Goal: Communication & Community: Answer question/provide support

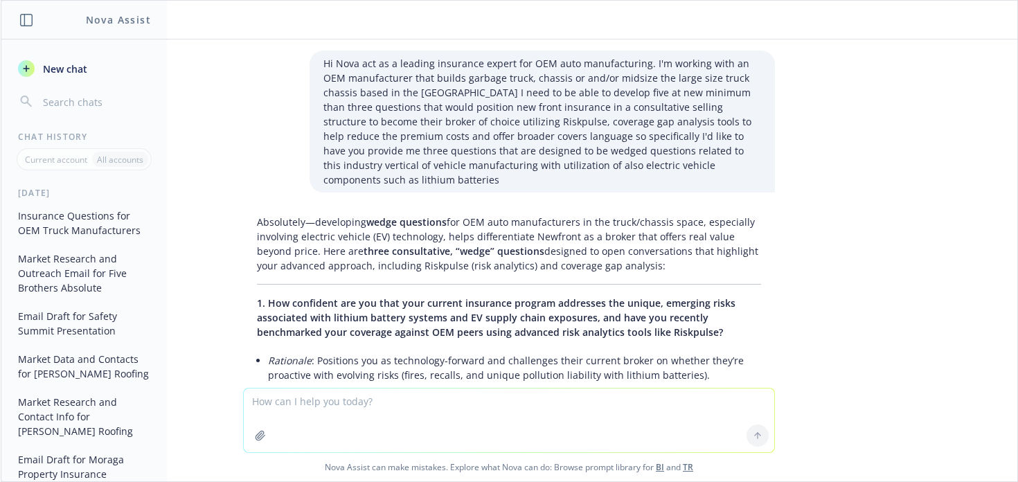
click at [379, 405] on textarea at bounding box center [509, 421] width 531 height 64
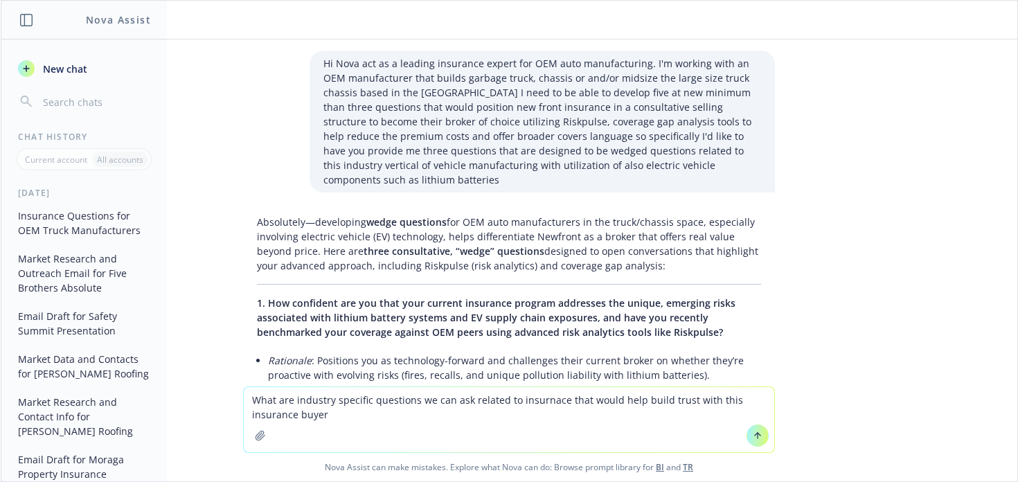
click at [291, 403] on textarea "What are industry specific questions we can ask related to insurnace that would…" at bounding box center [509, 419] width 531 height 65
click at [398, 421] on textarea "What automotive manufacturing industry specific questions we can ask related to…" at bounding box center [509, 419] width 531 height 65
type textarea "What automotive manufacturing industry specific questions we can ask related to…"
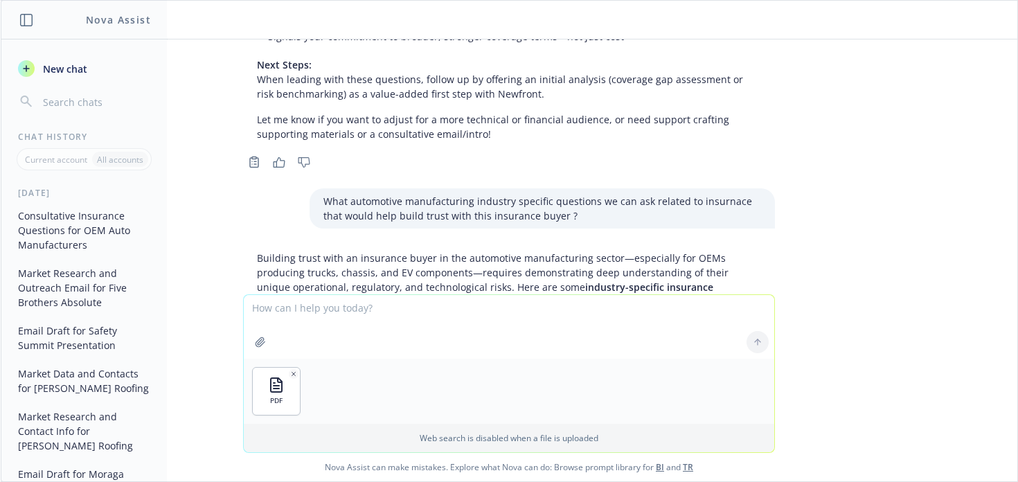
scroll to position [687, 0]
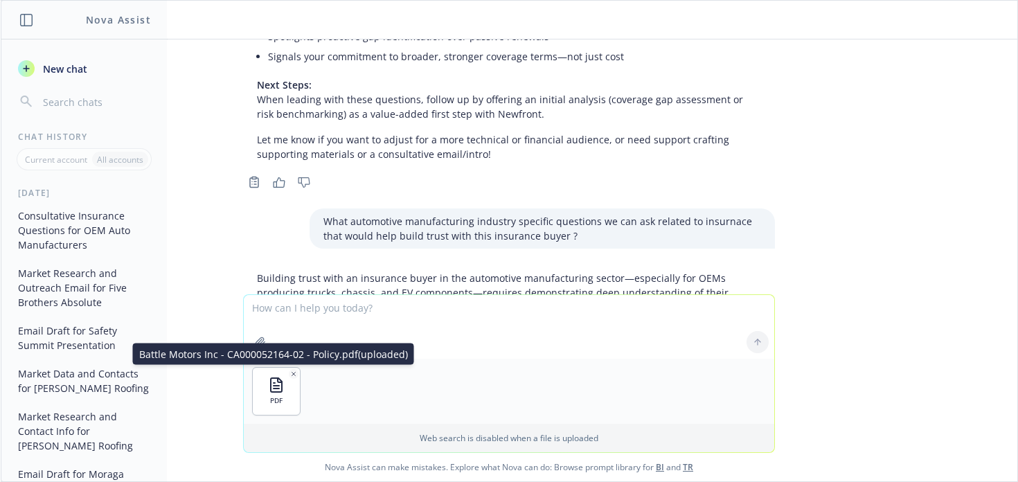
click at [290, 371] on icon "button" at bounding box center [293, 374] width 7 height 7
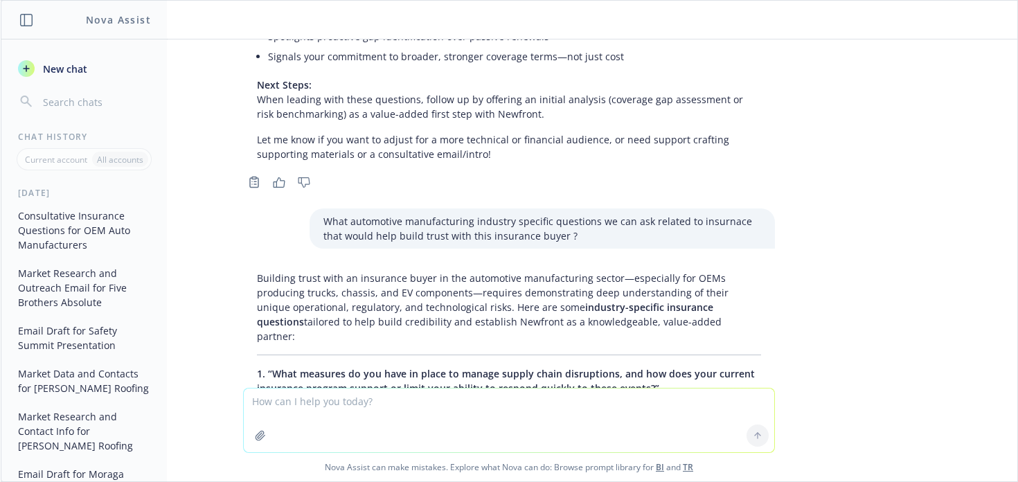
click at [261, 432] on button "button" at bounding box center [260, 436] width 22 height 22
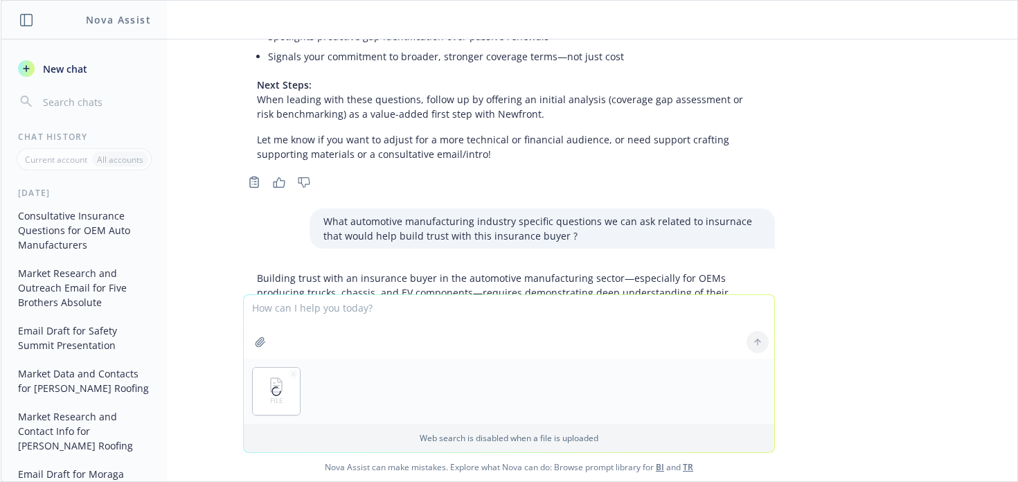
click at [288, 372] on div at bounding box center [276, 391] width 47 height 47
click at [256, 339] on icon "button" at bounding box center [260, 341] width 9 height 9
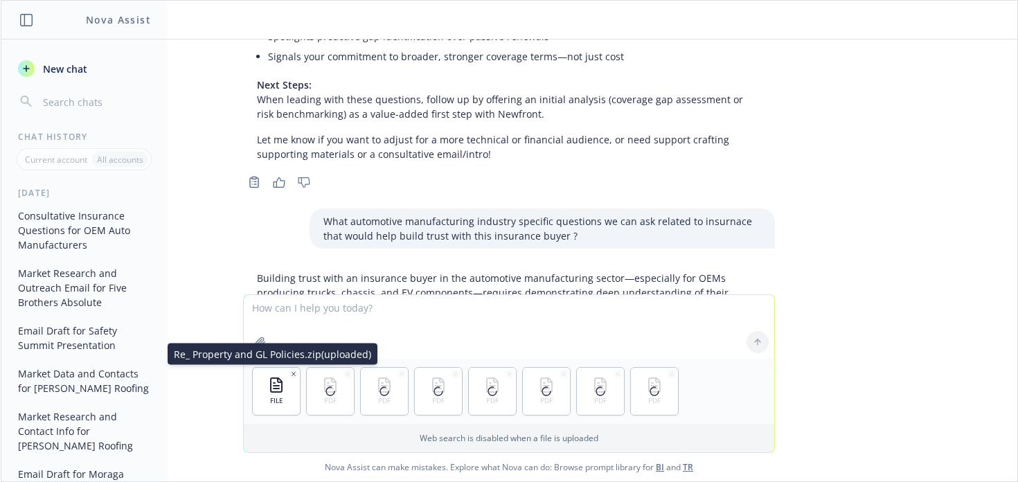
click at [290, 376] on icon "button" at bounding box center [293, 374] width 7 height 7
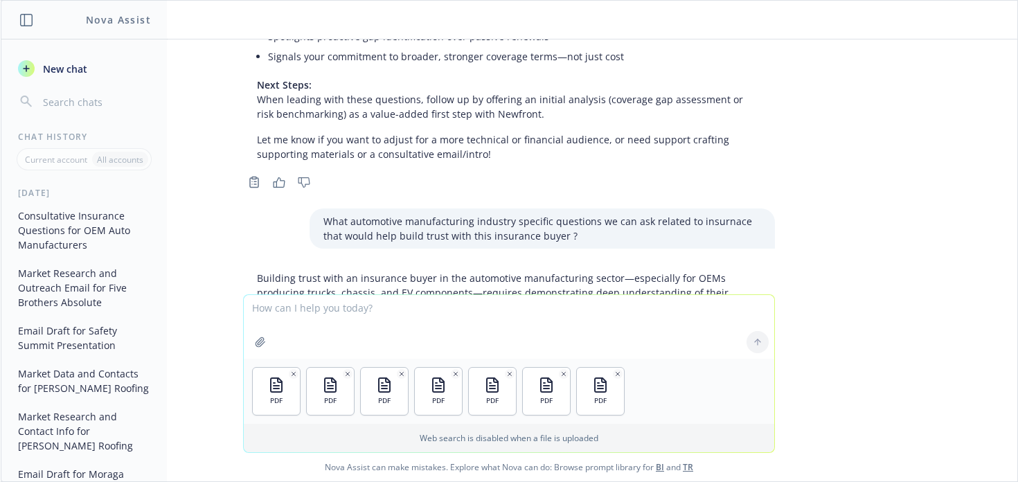
click at [256, 342] on icon "button" at bounding box center [260, 342] width 11 height 11
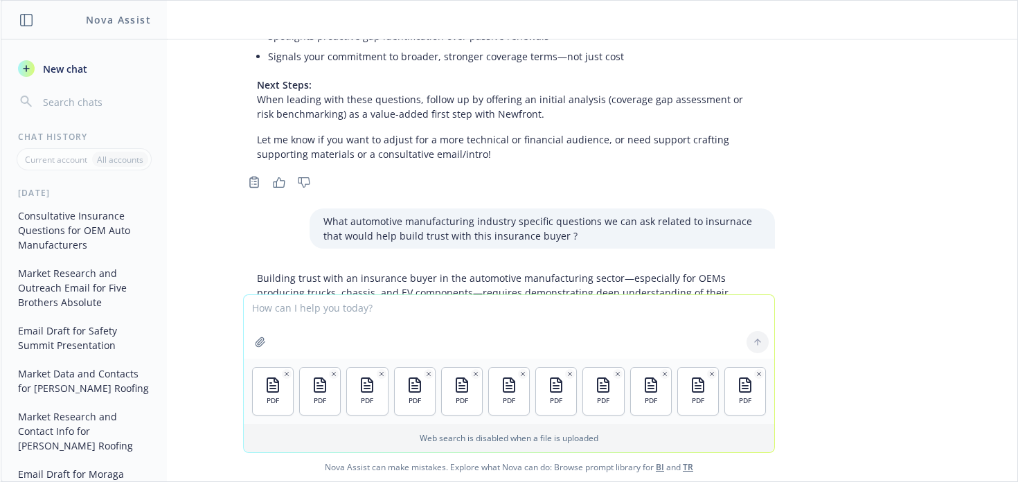
click at [258, 338] on icon "button" at bounding box center [260, 341] width 9 height 9
click at [400, 313] on textarea at bounding box center [509, 327] width 531 height 64
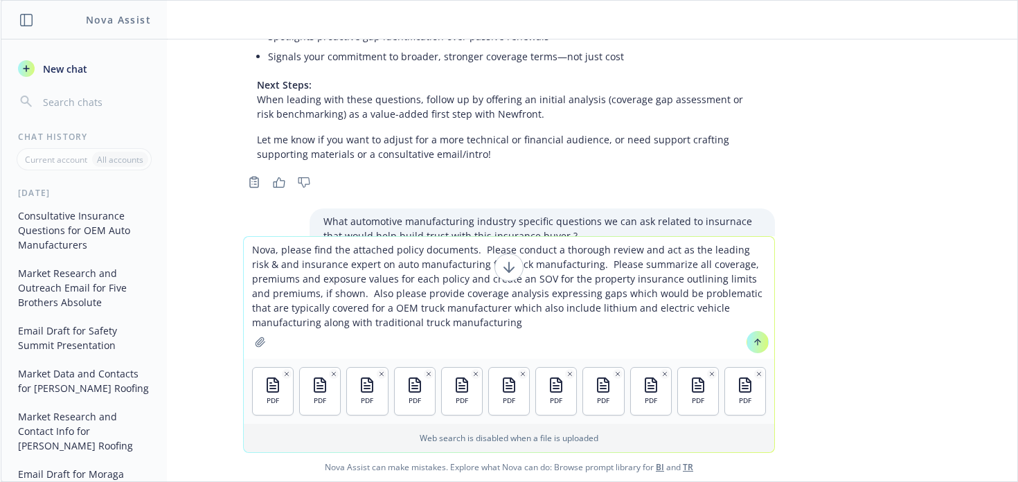
type textarea "Nova, please find the attached policy documents. Please conduct a thorough revi…"
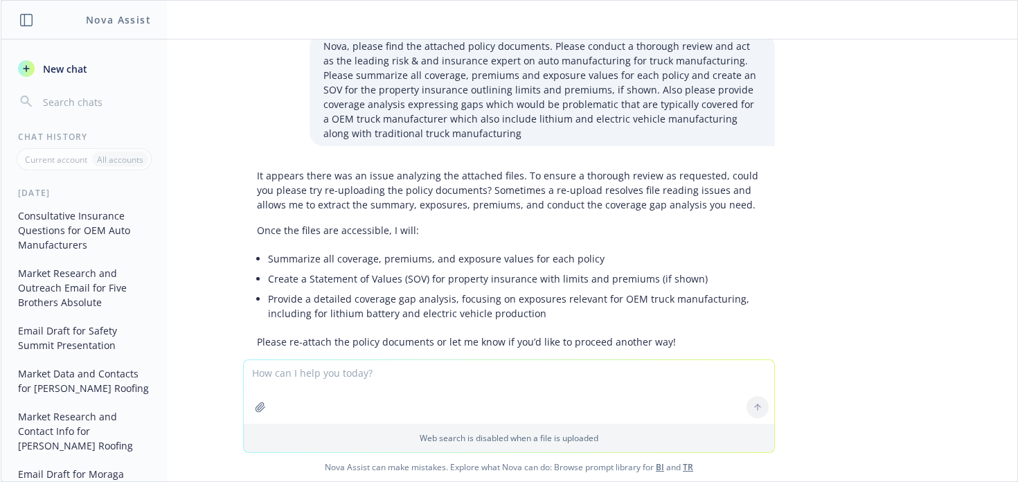
scroll to position [1739, 0]
